Goal: Information Seeking & Learning: Learn about a topic

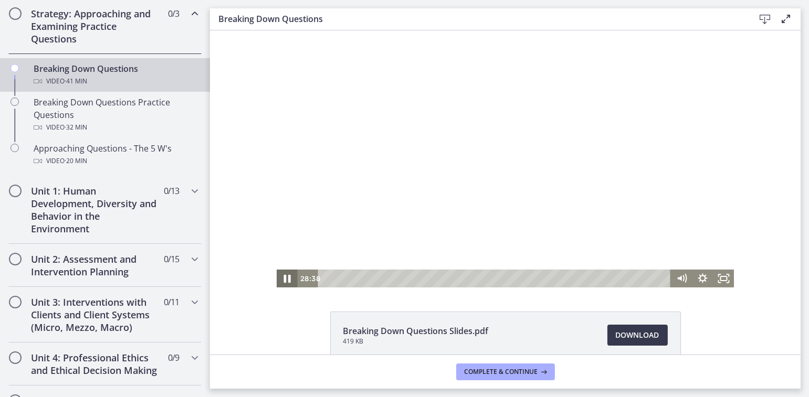
click at [280, 285] on icon "Pause" at bounding box center [286, 279] width 25 height 22
click at [280, 285] on icon "Play Video" at bounding box center [287, 279] width 25 height 22
click at [280, 285] on icon "Pause" at bounding box center [286, 279] width 21 height 18
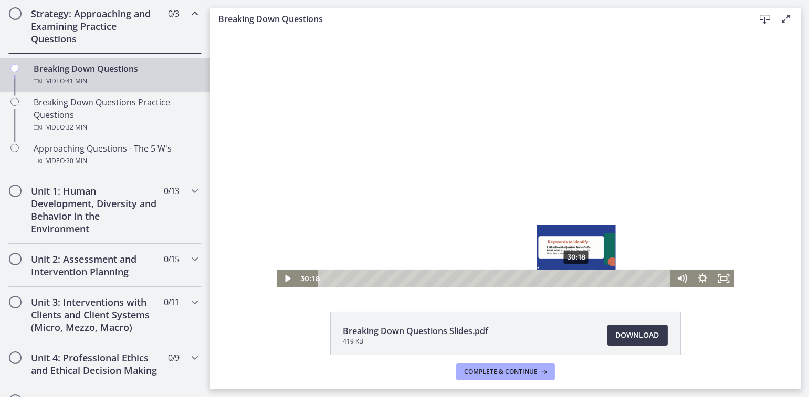
click at [573, 279] on div "Playbar" at bounding box center [576, 279] width 6 height 6
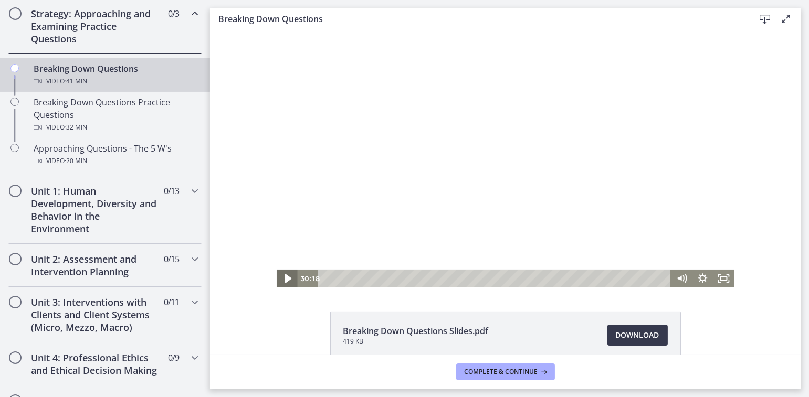
click at [285, 280] on icon "Play Video" at bounding box center [288, 279] width 6 height 9
click at [284, 280] on icon "Pause" at bounding box center [287, 279] width 7 height 8
click at [285, 280] on icon "Play Video" at bounding box center [287, 278] width 5 height 7
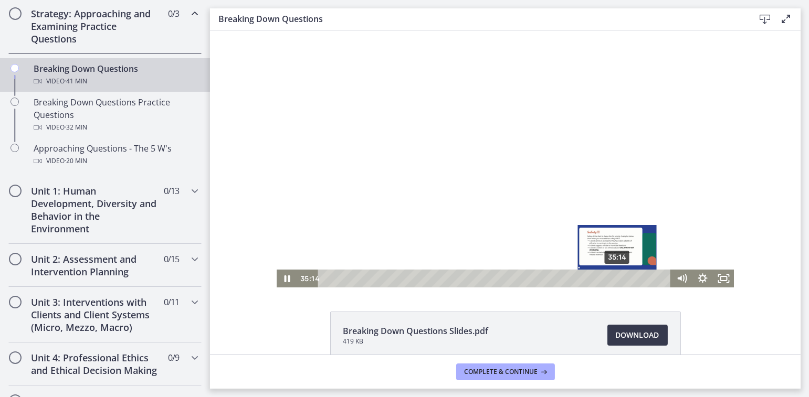
click at [613, 277] on div "35:14" at bounding box center [495, 279] width 340 height 18
click at [606, 278] on div "34:24" at bounding box center [495, 279] width 340 height 18
click at [613, 278] on div "35:14" at bounding box center [495, 279] width 340 height 18
click at [616, 278] on div "35:37" at bounding box center [495, 279] width 340 height 18
click at [623, 279] on div "36:22" at bounding box center [495, 279] width 340 height 18
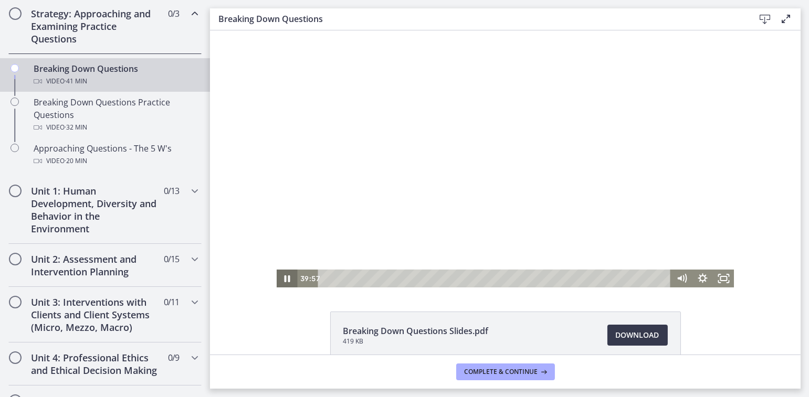
click at [284, 275] on icon "Pause" at bounding box center [286, 279] width 21 height 18
click at [284, 275] on icon "Play Video" at bounding box center [287, 279] width 21 height 18
click at [284, 275] on icon "Pause" at bounding box center [286, 279] width 25 height 22
click at [284, 272] on icon "Play Video" at bounding box center [287, 279] width 25 height 22
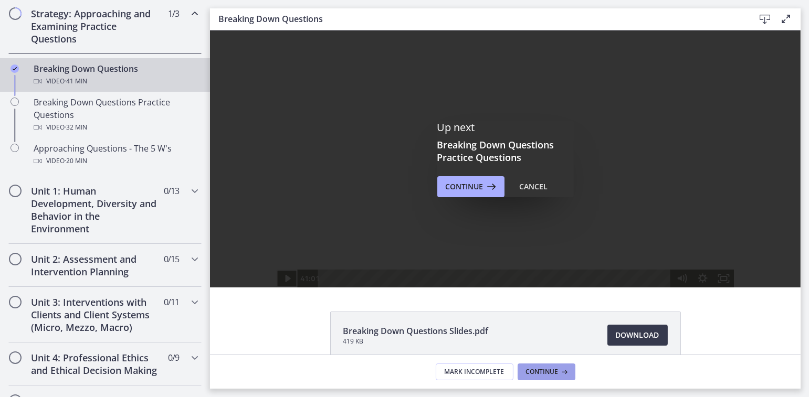
click at [537, 377] on button "Continue" at bounding box center [547, 372] width 58 height 17
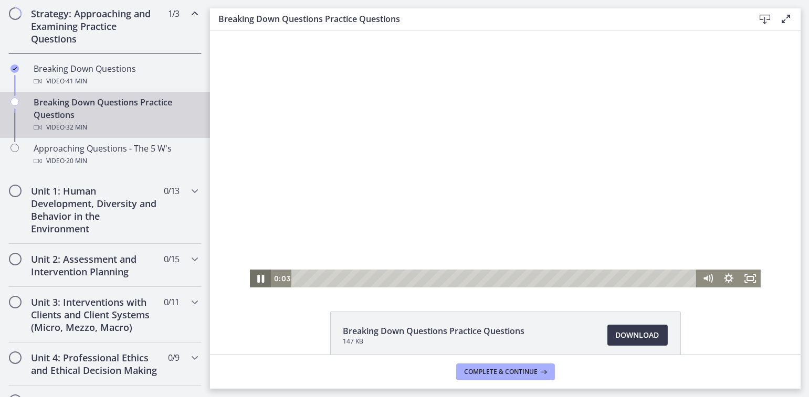
click at [256, 282] on icon "Pause" at bounding box center [260, 279] width 26 height 22
click at [256, 282] on icon "Play Video" at bounding box center [261, 279] width 26 height 22
click at [738, 277] on icon "Fullscreen" at bounding box center [750, 279] width 26 height 22
click at [257, 276] on icon "Pause" at bounding box center [260, 279] width 7 height 8
click at [258, 276] on icon "Play Video" at bounding box center [261, 279] width 6 height 9
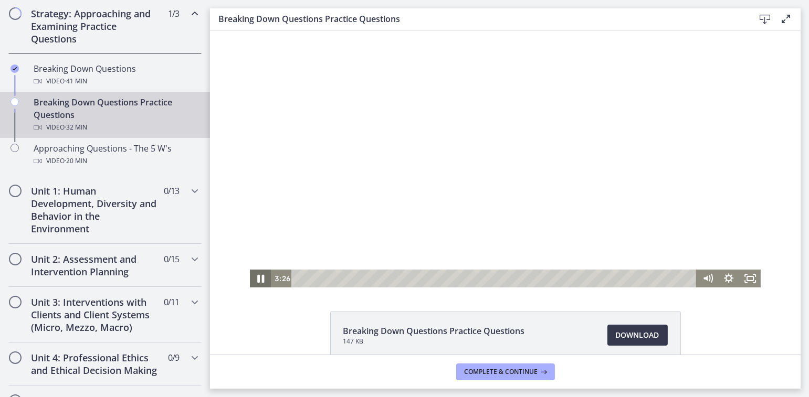
click at [257, 276] on icon "Pause" at bounding box center [260, 279] width 7 height 8
